Goal: Connect with others

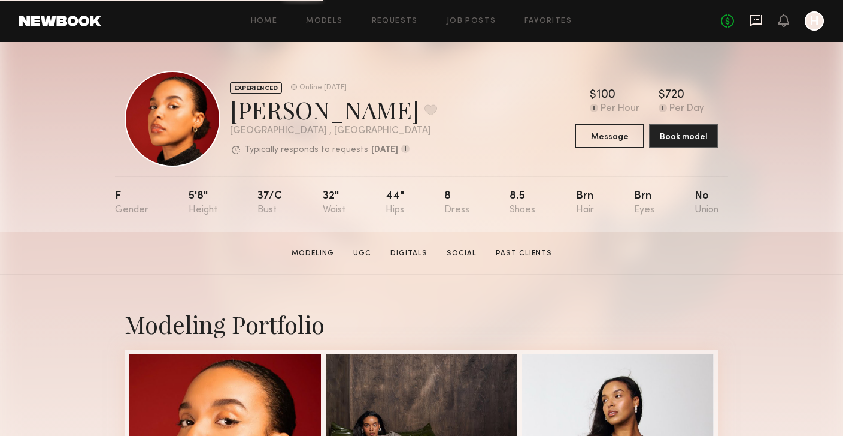
click at [756, 21] on icon at bounding box center [756, 20] width 13 height 13
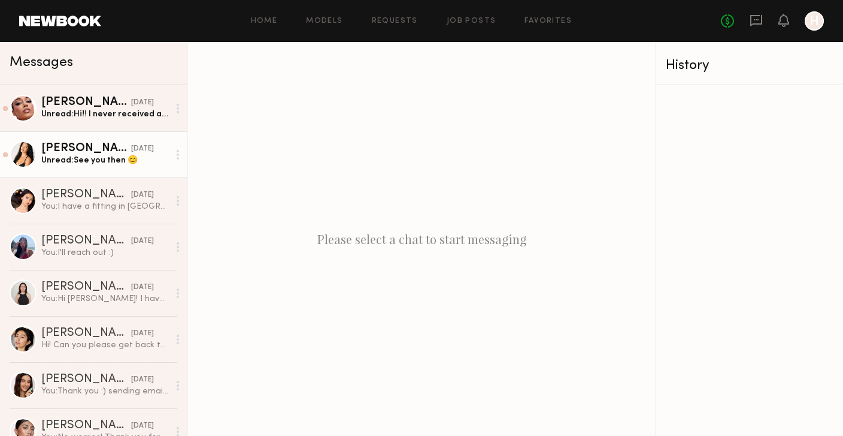
click at [23, 155] on div at bounding box center [23, 154] width 27 height 27
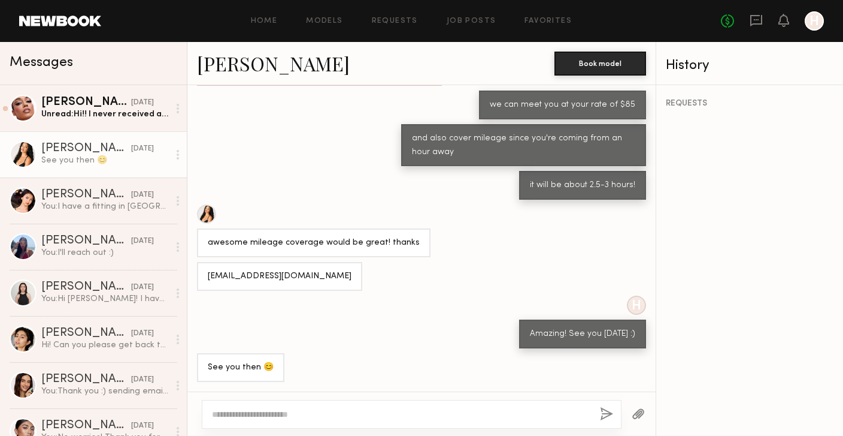
scroll to position [328, 0]
click at [218, 64] on link "[PERSON_NAME]" at bounding box center [273, 63] width 153 height 26
